Goal: Task Accomplishment & Management: Complete application form

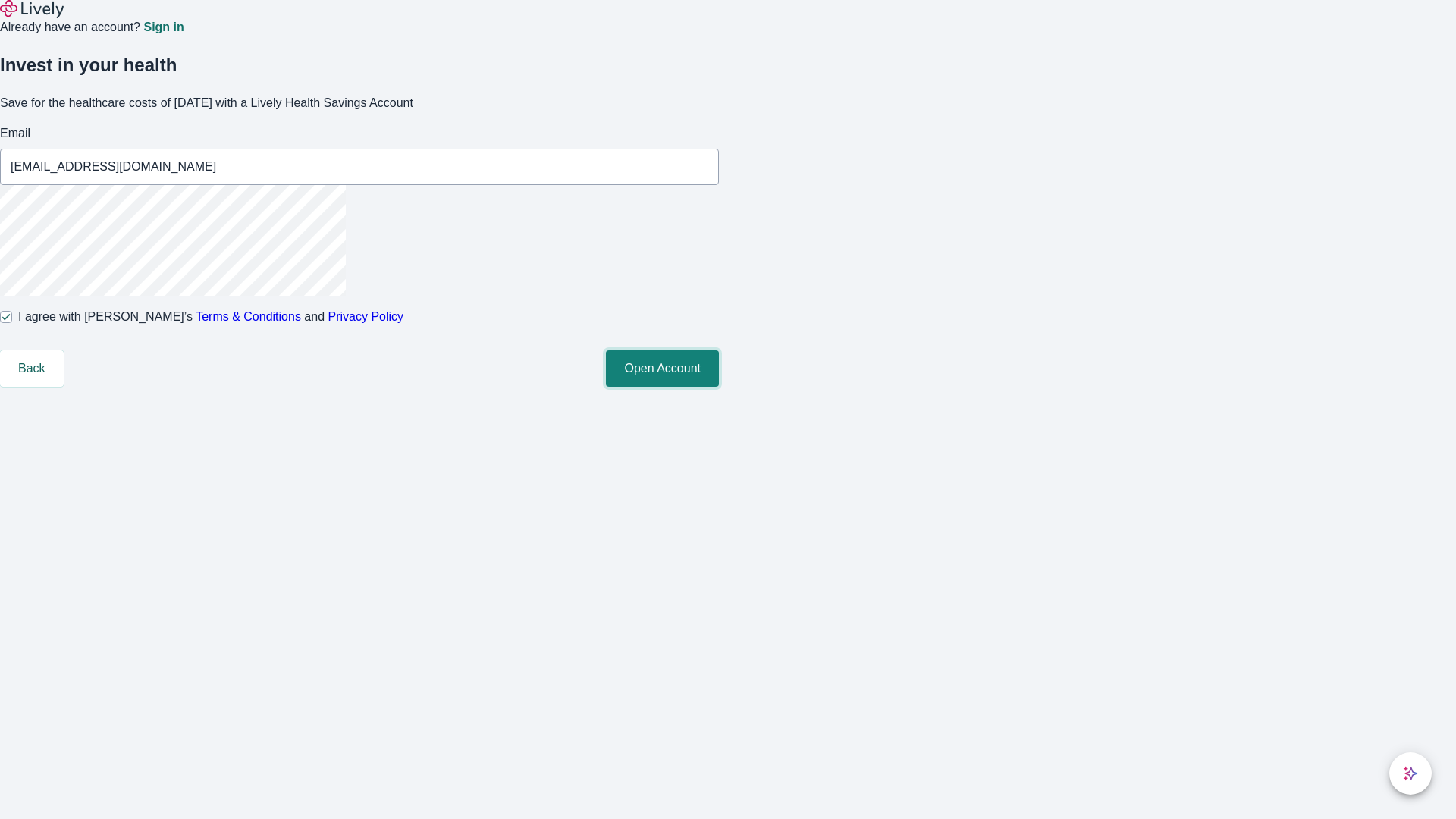
click at [719, 387] on button "Open Account" at bounding box center [662, 368] width 113 height 36
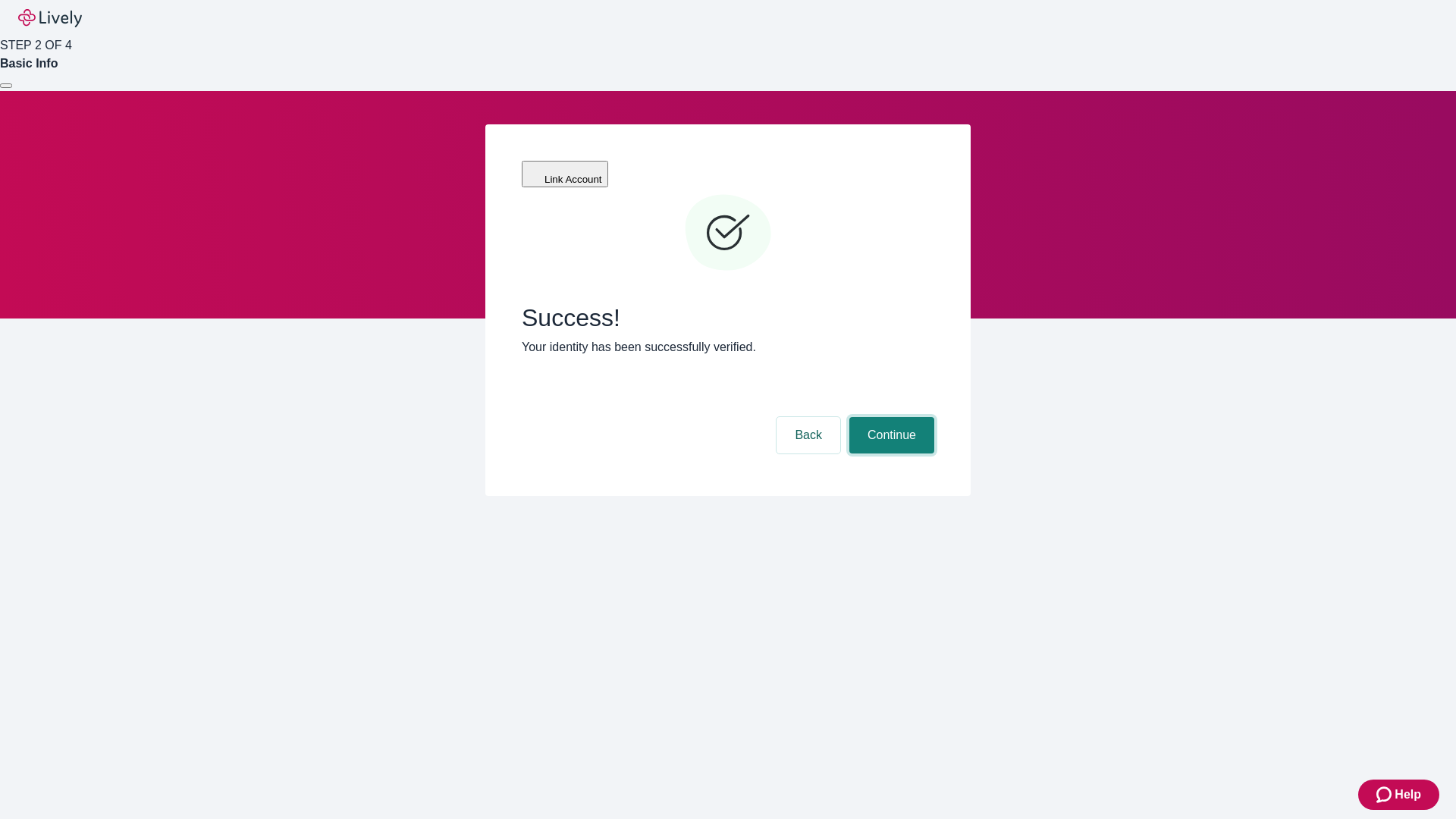
click at [889, 417] on button "Continue" at bounding box center [892, 435] width 85 height 36
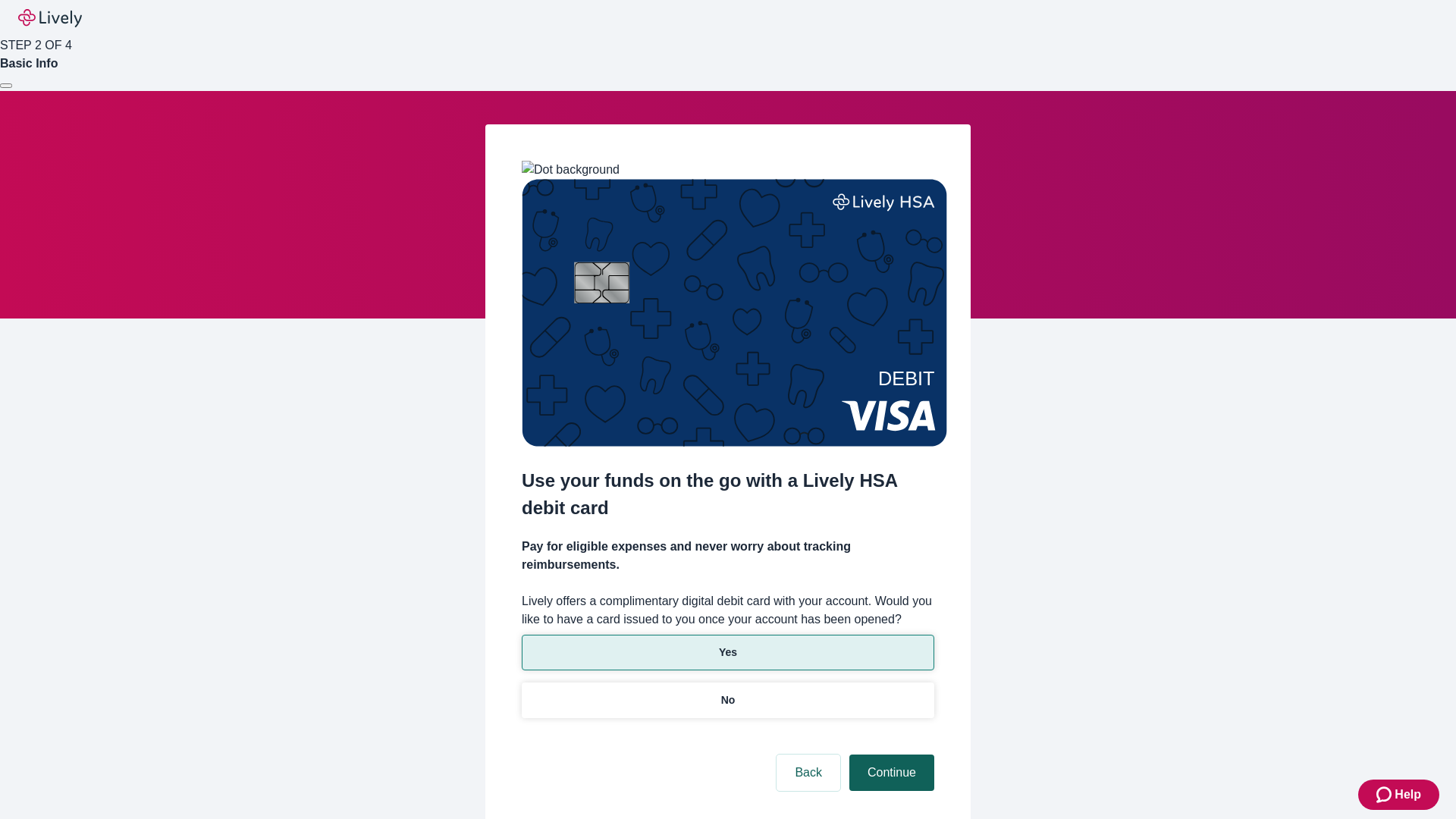
click at [728, 693] on p "No" at bounding box center [728, 700] width 14 height 16
click at [889, 754] on button "Continue" at bounding box center [892, 773] width 85 height 36
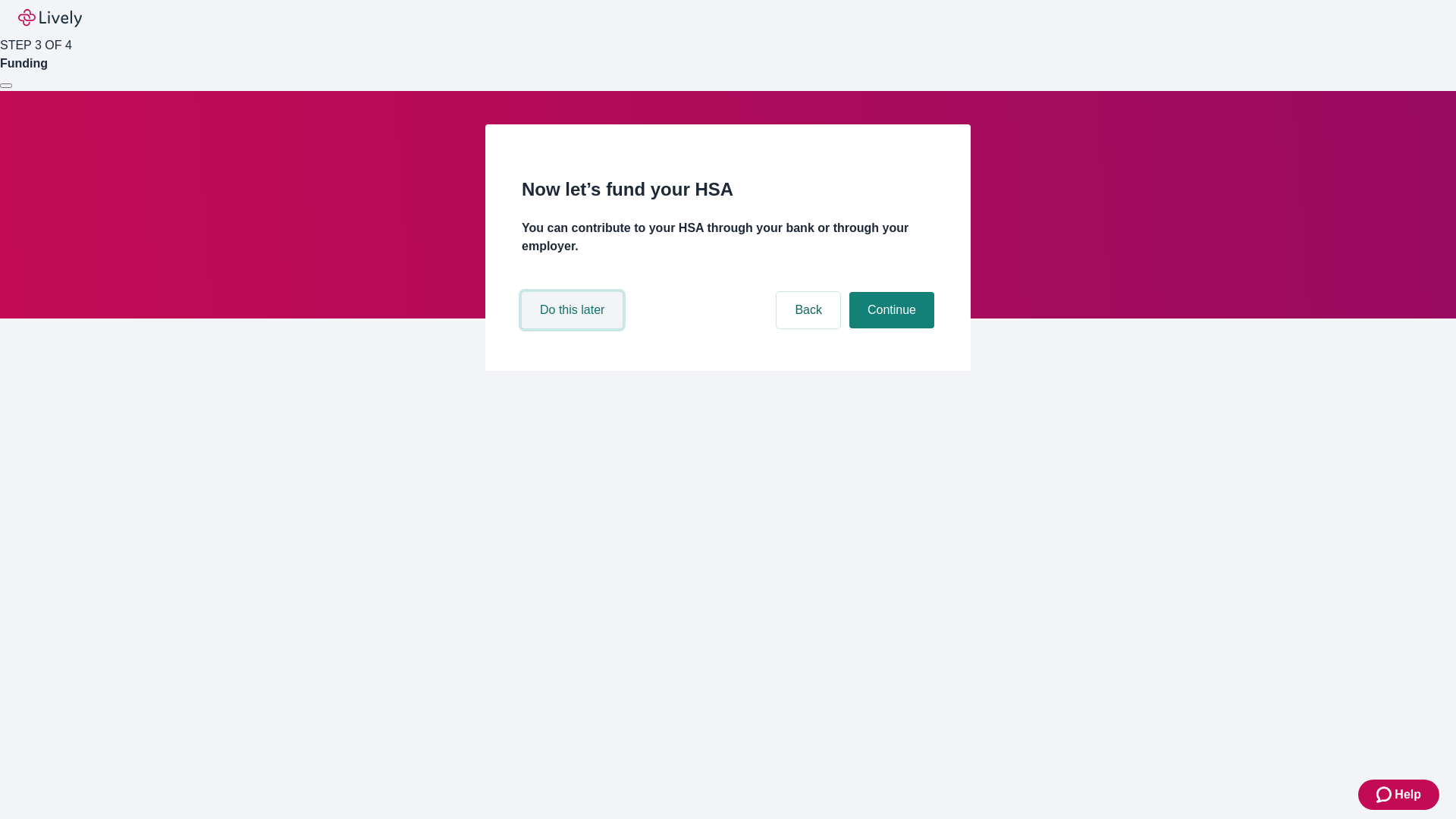
click at [574, 328] on button "Do this later" at bounding box center [572, 310] width 101 height 36
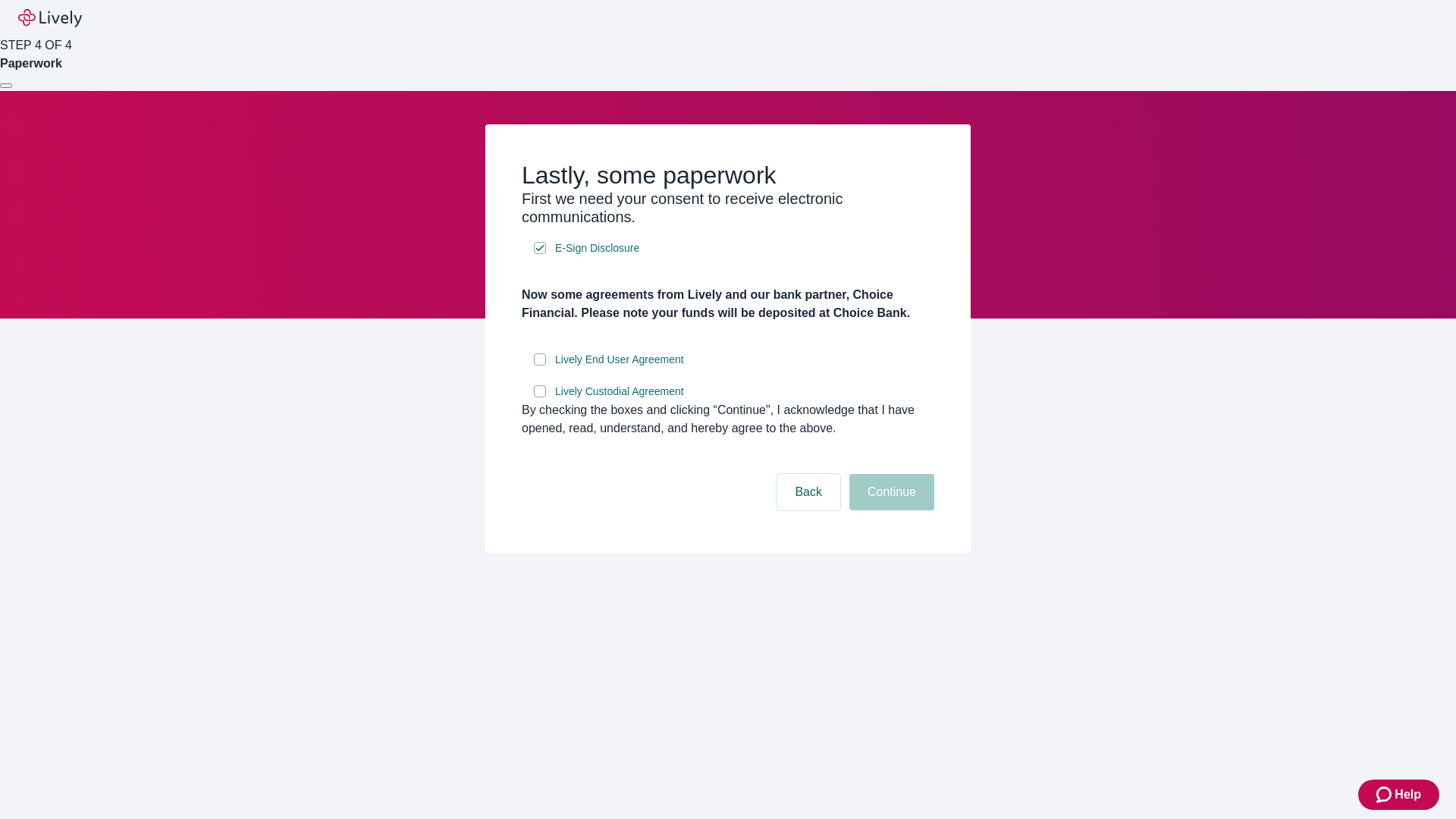
click at [540, 365] on input "Lively End User Agreement" at bounding box center [540, 359] width 12 height 12
checkbox input "true"
click at [540, 397] on input "Lively Custodial Agreement" at bounding box center [540, 391] width 12 height 12
checkbox input "true"
click at [889, 511] on button "Continue" at bounding box center [892, 492] width 85 height 36
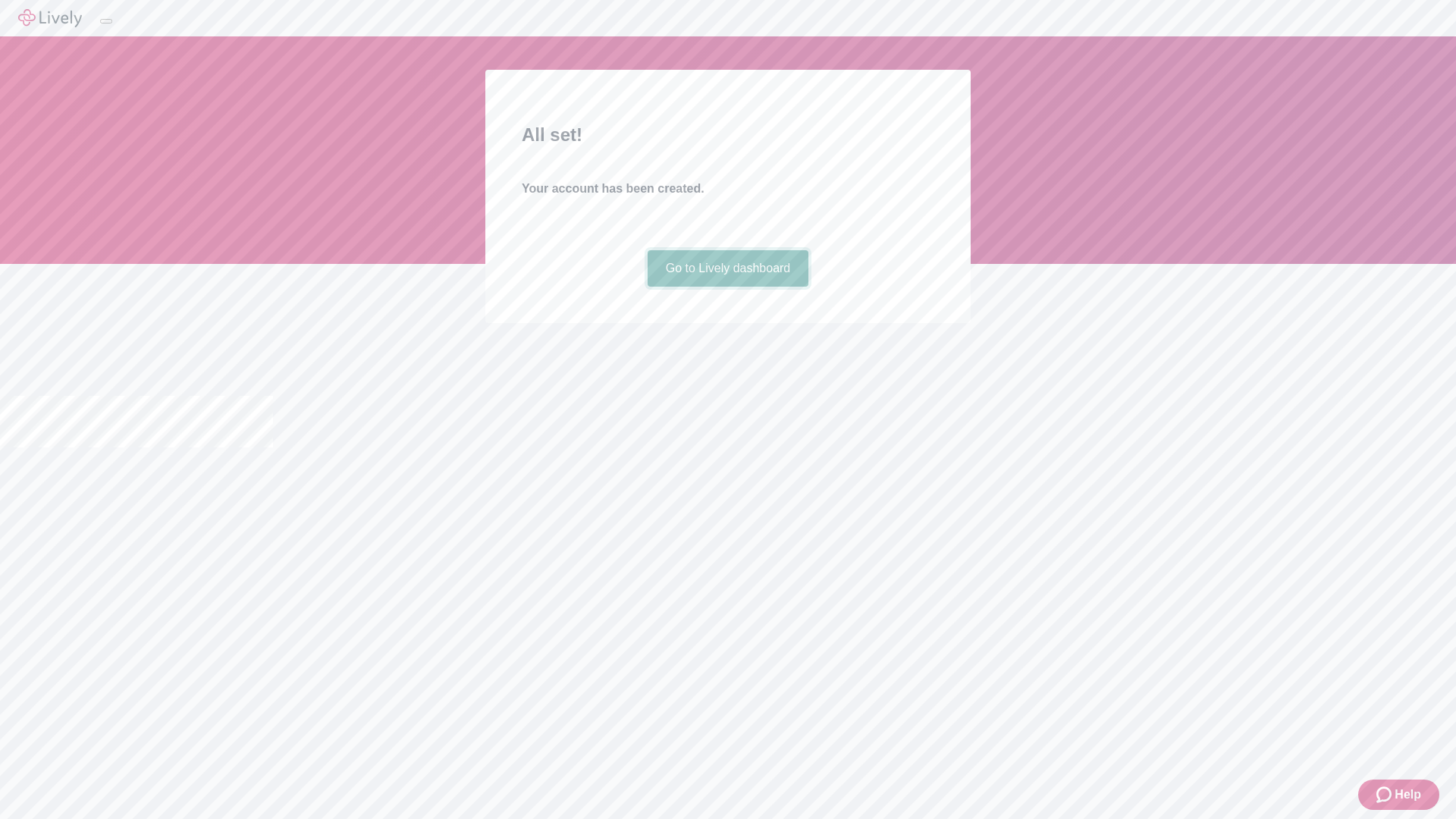
click at [728, 286] on link "Go to Lively dashboard" at bounding box center [728, 268] width 162 height 36
